Goal: Transaction & Acquisition: Book appointment/travel/reservation

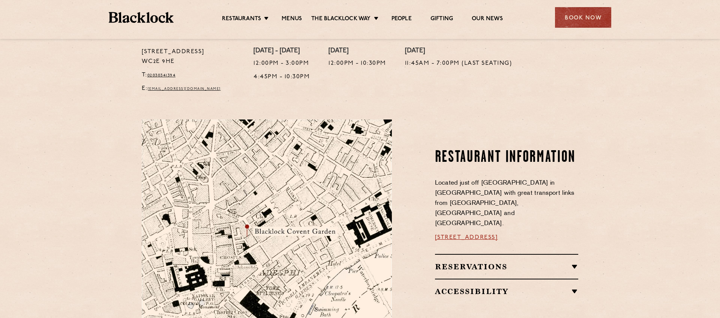
scroll to position [315, 0]
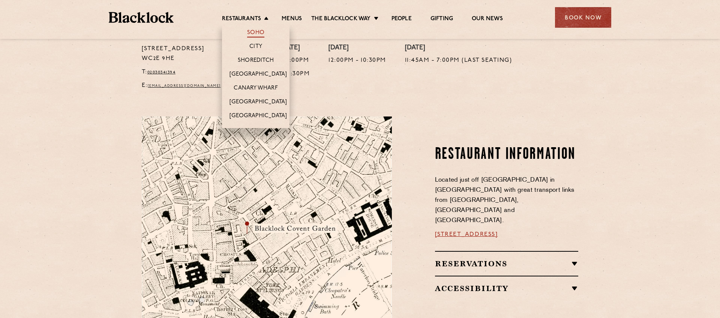
click at [261, 30] on link "Soho" at bounding box center [255, 33] width 17 height 8
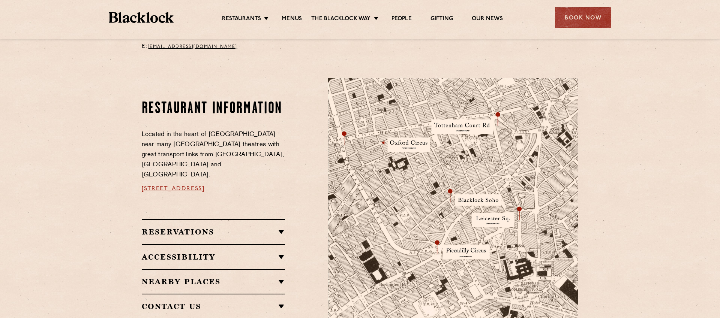
scroll to position [368, 0]
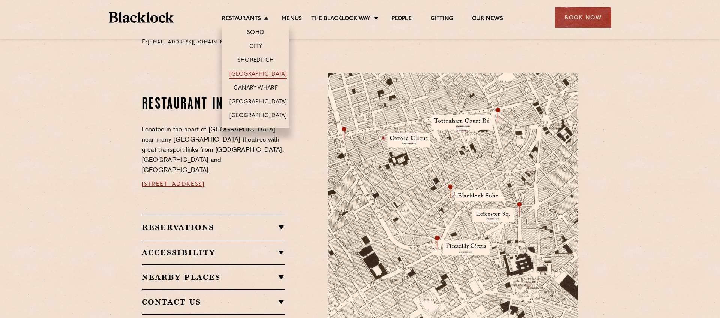
click at [250, 72] on link "[GEOGRAPHIC_DATA]" at bounding box center [257, 75] width 57 height 8
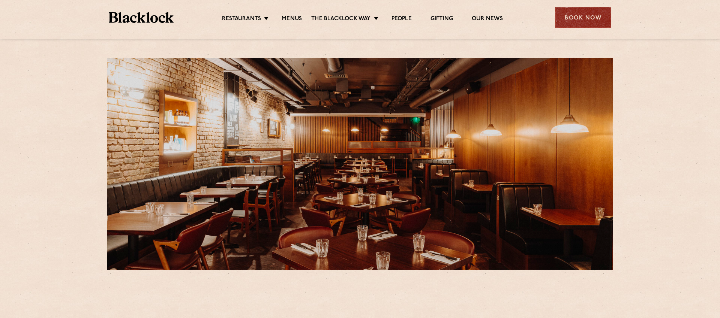
click at [574, 22] on div "Book Now" at bounding box center [583, 17] width 56 height 21
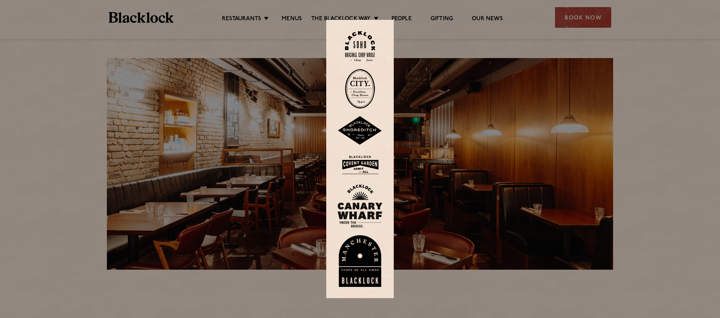
click at [353, 167] on img at bounding box center [359, 165] width 45 height 24
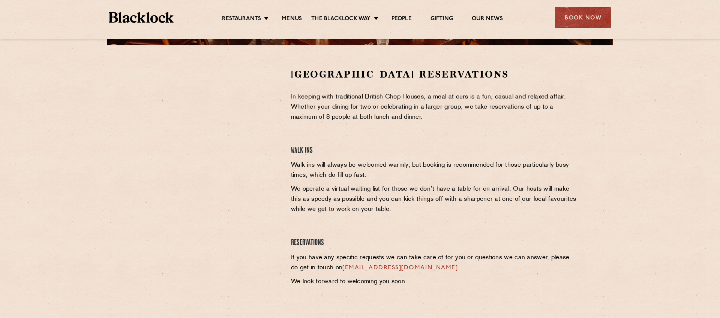
scroll to position [225, 0]
